Goal: Find specific page/section: Find specific page/section

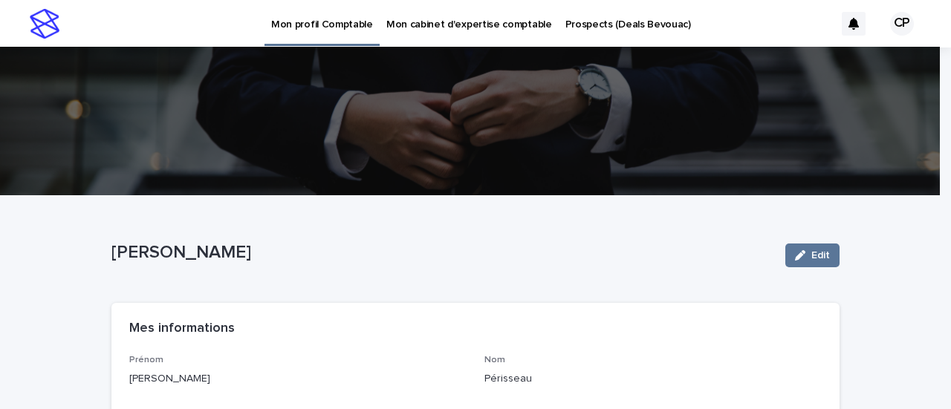
click at [634, 19] on p "Prospects (Deals Bevouac)" at bounding box center [628, 15] width 126 height 31
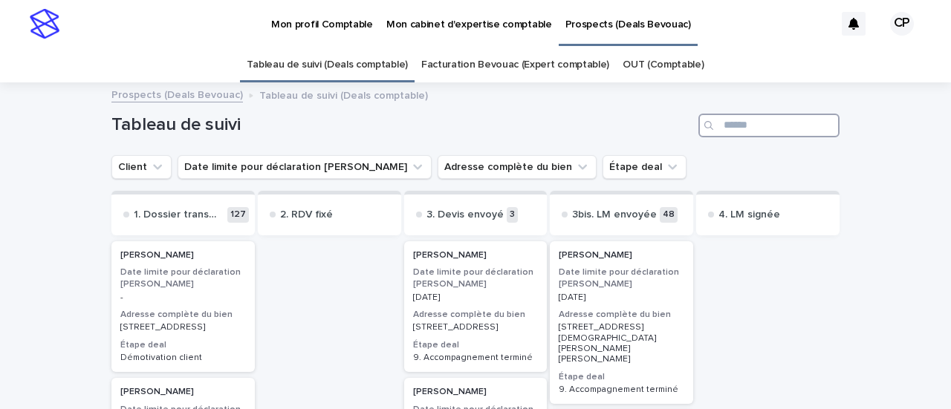
click at [727, 129] on input "Search" at bounding box center [768, 126] width 141 height 24
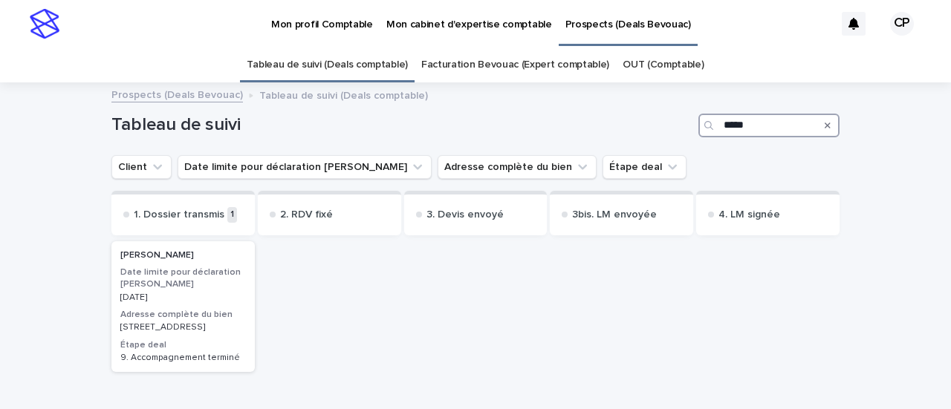
type input "*****"
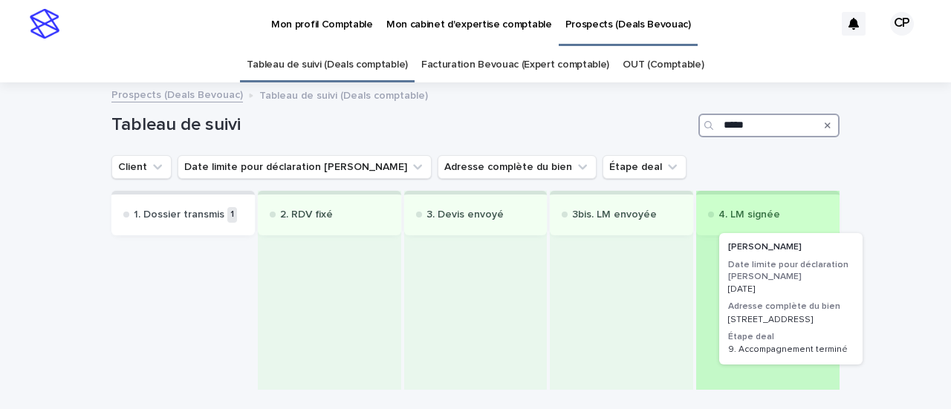
drag, startPoint x: 171, startPoint y: 291, endPoint x: 796, endPoint y: 278, distance: 625.7
click at [796, 278] on div "1. Dossier transmis 1 [PERSON_NAME] Date limite pour déclaration loueur meublé …" at bounding box center [475, 290] width 728 height 199
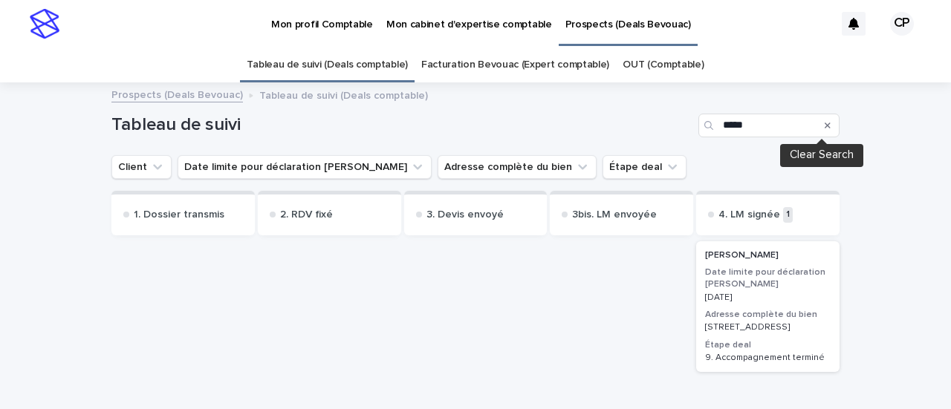
click at [825, 121] on icon "Search" at bounding box center [828, 125] width 6 height 9
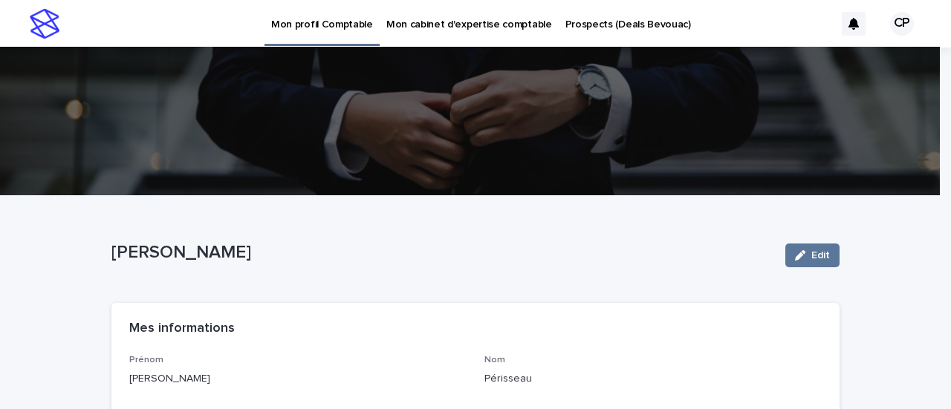
click at [600, 28] on p "Prospects (Deals Bevouac)" at bounding box center [628, 15] width 126 height 31
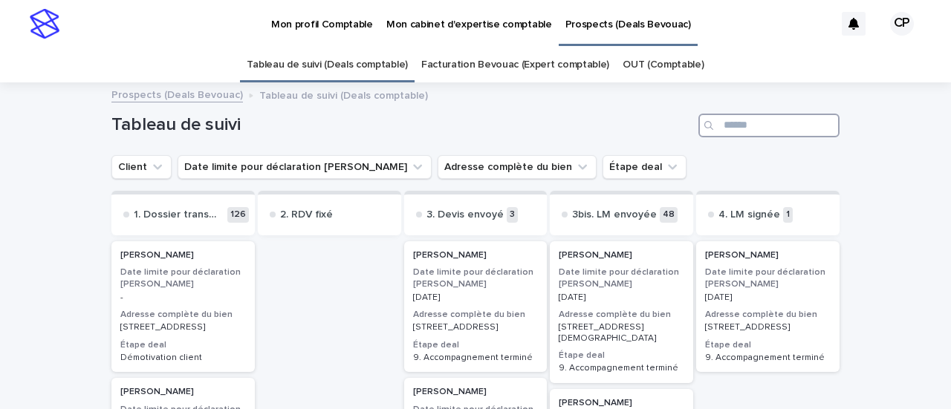
click at [730, 122] on input "Search" at bounding box center [768, 126] width 141 height 24
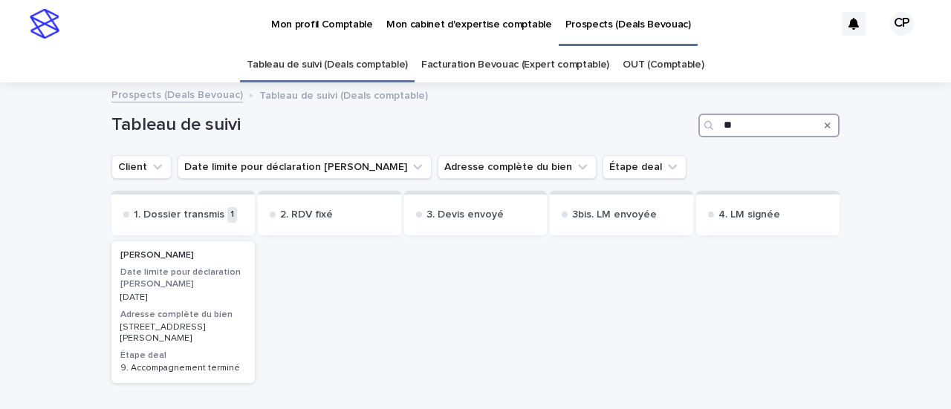
type input "*"
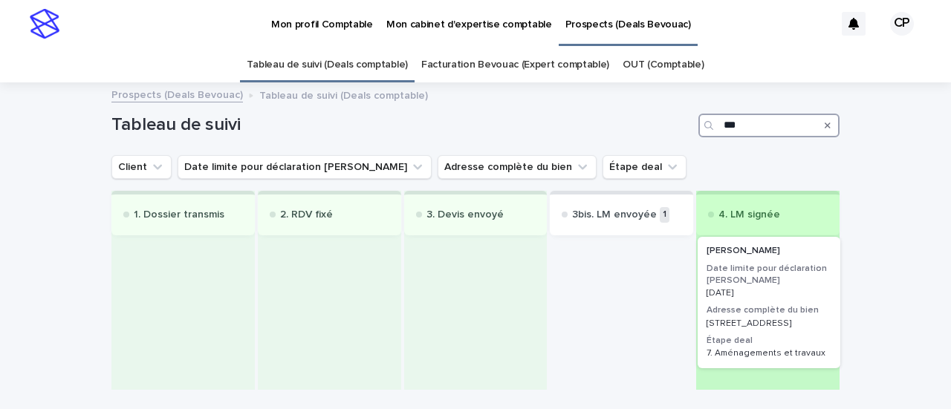
drag, startPoint x: 639, startPoint y: 288, endPoint x: 811, endPoint y: 276, distance: 172.8
click at [811, 276] on div "1. Dossier transmis 2. RDV fixé 3. Devis envoyé 3bis. LM envoyée 1 Youri Burner…" at bounding box center [475, 290] width 728 height 199
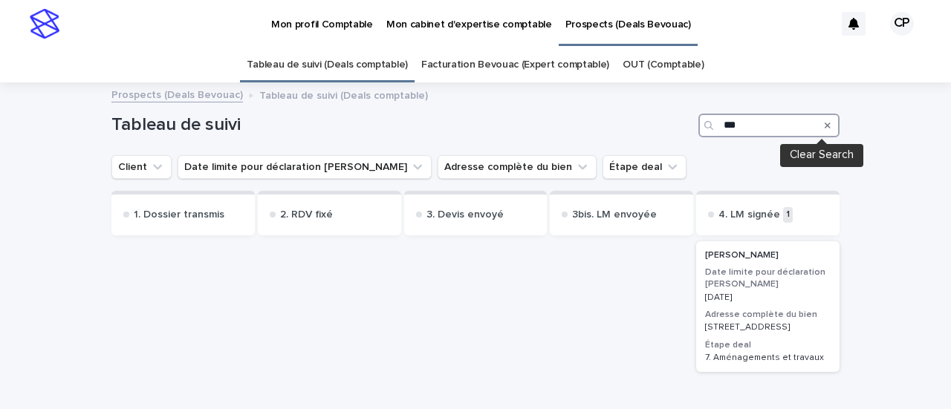
type input "***"
click at [825, 123] on icon "Search" at bounding box center [828, 126] width 6 height 6
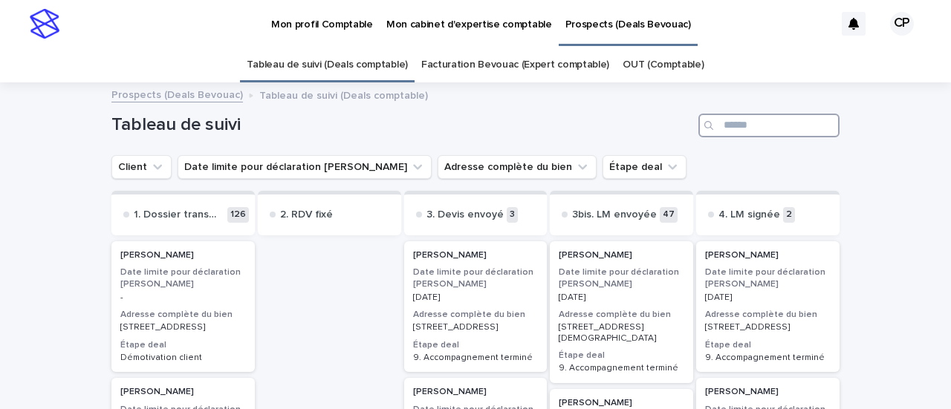
click at [743, 115] on input "Search" at bounding box center [768, 126] width 141 height 24
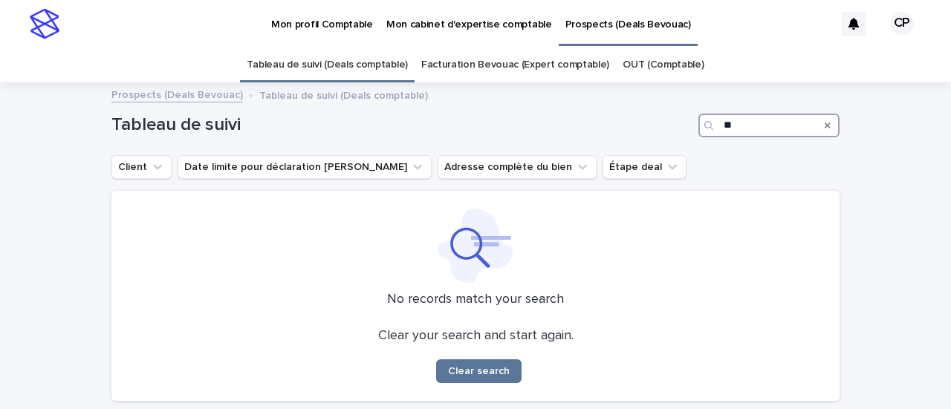
type input "*"
